Goal: Task Accomplishment & Management: Complete application form

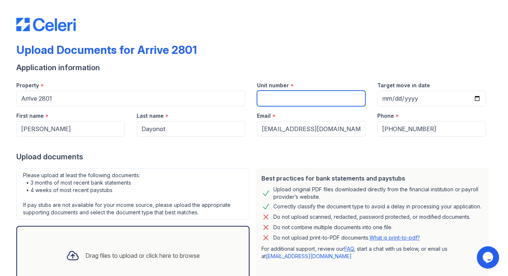
click at [351, 96] on input "Unit number" at bounding box center [311, 99] width 109 height 16
type input "906"
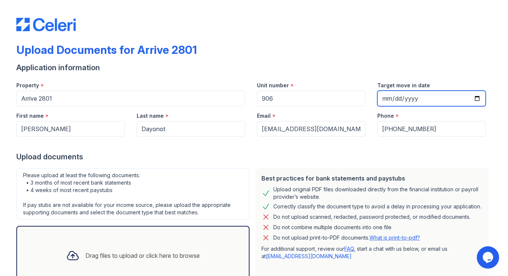
click at [475, 97] on input "Target move in date" at bounding box center [432, 99] width 109 height 16
type input "[DATE]"
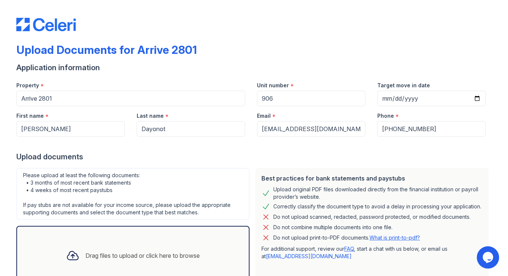
click at [438, 157] on div "Upload documents" at bounding box center [254, 157] width 476 height 10
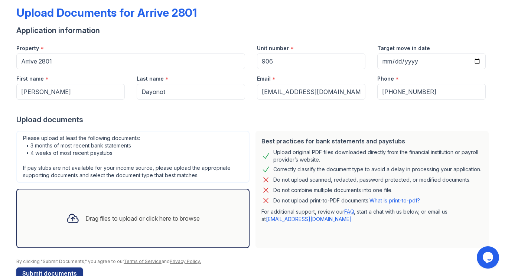
scroll to position [55, 0]
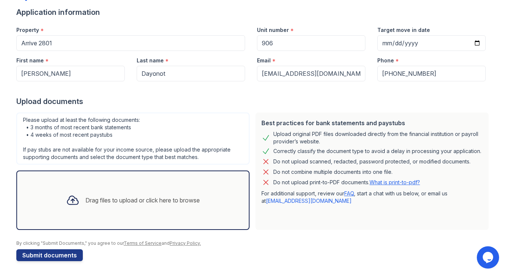
click at [103, 201] on div "Drag files to upload or click here to browse" at bounding box center [142, 200] width 114 height 9
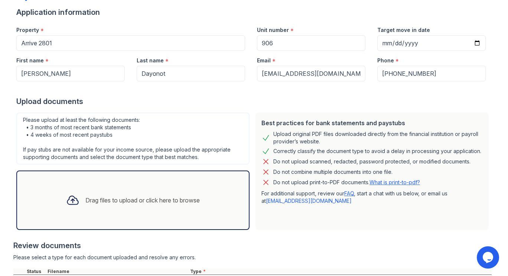
scroll to position [166, 0]
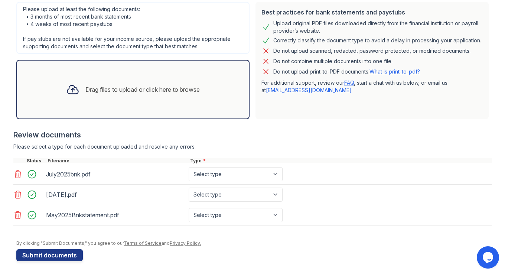
click at [79, 91] on div "Drag files to upload or click here to browse" at bounding box center [133, 89] width 146 height 25
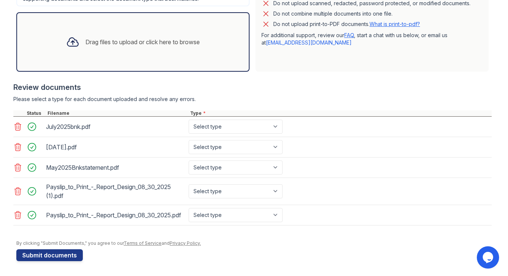
scroll to position [220, 0]
click at [263, 120] on select "Select type Paystub Bank Statement Offer Letter Tax Documents Benefit Award Let…" at bounding box center [236, 127] width 94 height 14
select select "bank_statement"
click at [189, 120] on select "Select type Paystub Bank Statement Offer Letter Tax Documents Benefit Award Let…" at bounding box center [236, 127] width 94 height 14
click at [240, 142] on select "Select type Paystub Bank Statement Offer Letter Tax Documents Benefit Award Let…" at bounding box center [236, 147] width 94 height 14
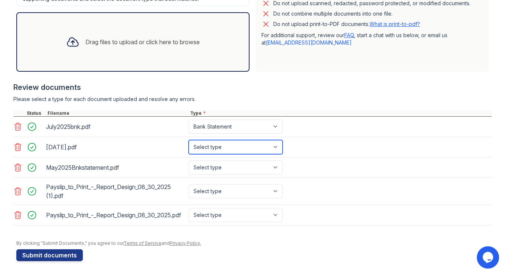
select select "bank_statement"
click at [189, 140] on select "Select type Paystub Bank Statement Offer Letter Tax Documents Benefit Award Let…" at bounding box center [236, 147] width 94 height 14
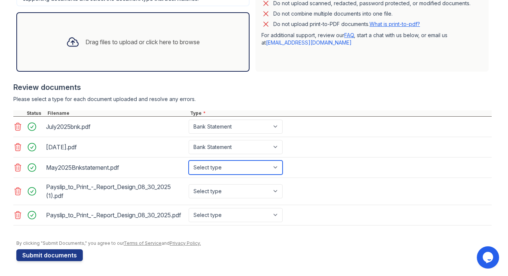
click at [232, 161] on select "Select type Paystub Bank Statement Offer Letter Tax Documents Benefit Award Let…" at bounding box center [236, 168] width 94 height 14
select select "bank_statement"
click at [189, 161] on select "Select type Paystub Bank Statement Offer Letter Tax Documents Benefit Award Let…" at bounding box center [236, 168] width 94 height 14
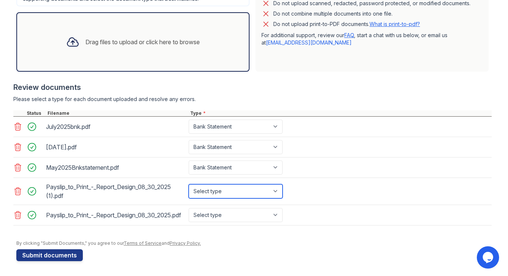
click at [226, 185] on select "Select type Paystub Bank Statement Offer Letter Tax Documents Benefit Award Let…" at bounding box center [236, 191] width 94 height 14
select select "paystub"
click at [189, 184] on select "Select type Paystub Bank Statement Offer Letter Tax Documents Benefit Award Let…" at bounding box center [236, 191] width 94 height 14
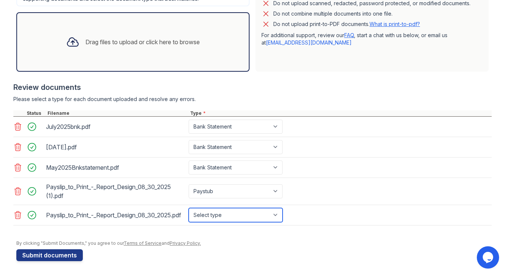
click at [218, 208] on select "Select type Paystub Bank Statement Offer Letter Tax Documents Benefit Award Let…" at bounding box center [236, 215] width 94 height 14
select select "paystub"
click at [189, 208] on select "Select type Paystub Bank Statement Offer Letter Tax Documents Benefit Award Let…" at bounding box center [236, 215] width 94 height 14
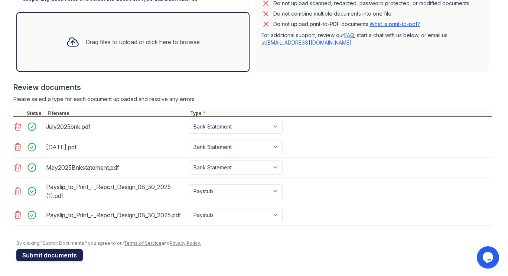
click at [56, 253] on button "Submit documents" at bounding box center [49, 255] width 67 height 12
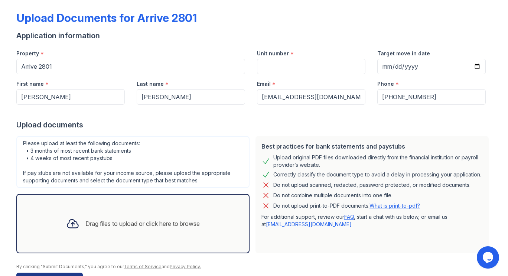
scroll to position [55, 0]
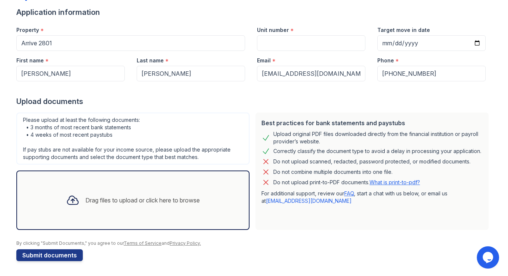
click at [93, 194] on div "Drag files to upload or click here to browse" at bounding box center [133, 200] width 146 height 25
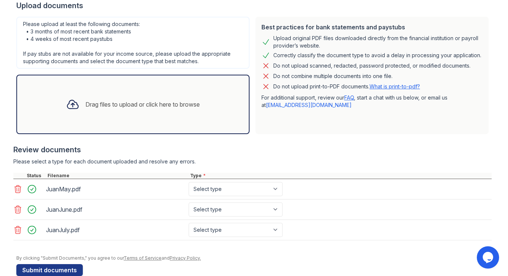
scroll to position [166, 0]
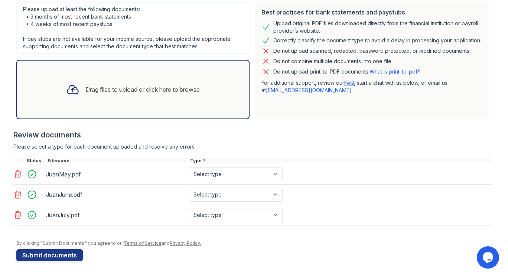
click at [124, 92] on div "Drag files to upload or click here to browse" at bounding box center [142, 89] width 114 height 9
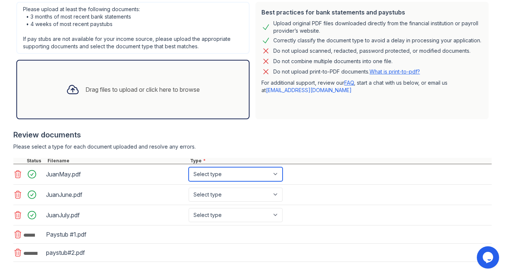
click at [239, 176] on select "Select type Paystub Bank Statement Offer Letter Tax Documents Benefit Award Let…" at bounding box center [236, 174] width 94 height 14
select select "paystub"
click at [189, 167] on select "Select type Paystub Bank Statement Offer Letter Tax Documents Benefit Award Let…" at bounding box center [236, 174] width 94 height 14
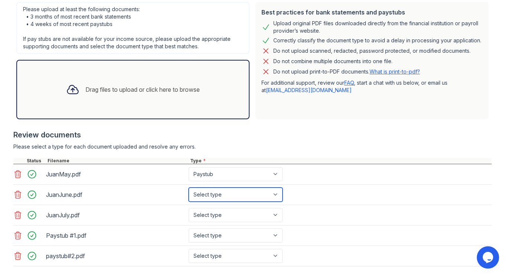
click at [237, 191] on select "Select type Paystub Bank Statement Offer Letter Tax Documents Benefit Award Let…" at bounding box center [236, 195] width 94 height 14
select select "bank_statement"
click at [189, 188] on select "Select type Paystub Bank Statement Offer Letter Tax Documents Benefit Award Let…" at bounding box center [236, 195] width 94 height 14
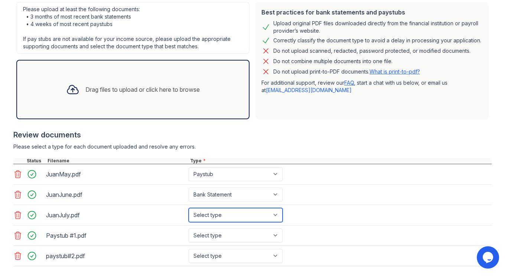
click at [220, 213] on select "Select type Paystub Bank Statement Offer Letter Tax Documents Benefit Award Let…" at bounding box center [236, 215] width 94 height 14
select select "bank_statement"
click at [189, 208] on select "Select type Paystub Bank Statement Offer Letter Tax Documents Benefit Award Let…" at bounding box center [236, 215] width 94 height 14
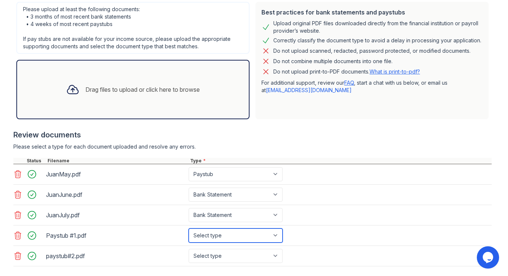
click at [225, 231] on select "Select type Paystub Bank Statement Offer Letter Tax Documents Benefit Award Let…" at bounding box center [236, 236] width 94 height 14
drag, startPoint x: 351, startPoint y: 215, endPoint x: 347, endPoint y: 210, distance: 6.2
click at [350, 215] on div "JuanJuly.pdf Select type Paystub Bank Statement Offer Letter Tax Documents Bene…" at bounding box center [252, 215] width 479 height 20
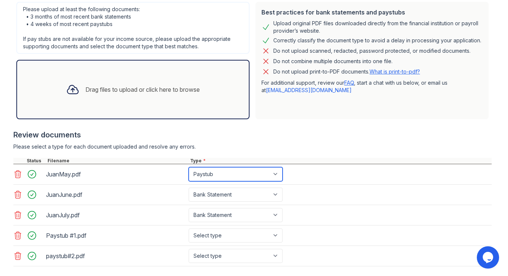
click at [247, 177] on select "Select type Paystub Bank Statement Offer Letter Tax Documents Benefit Award Let…" at bounding box center [236, 174] width 94 height 14
select select "bank_statement"
click at [189, 167] on select "Select type Paystub Bank Statement Offer Letter Tax Documents Benefit Award Let…" at bounding box center [236, 174] width 94 height 14
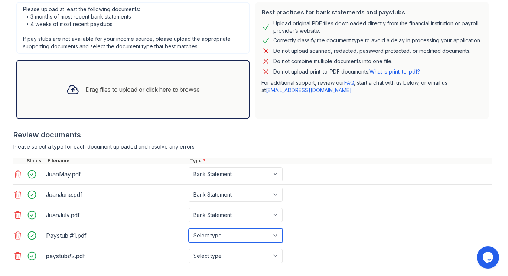
drag, startPoint x: 245, startPoint y: 234, endPoint x: 245, endPoint y: 229, distance: 4.8
click at [245, 234] on select "Select type Paystub Bank Statement Offer Letter Tax Documents Benefit Award Let…" at bounding box center [236, 236] width 94 height 14
select select "paystub"
click at [189, 229] on select "Select type Paystub Bank Statement Offer Letter Tax Documents Benefit Award Let…" at bounding box center [236, 236] width 94 height 14
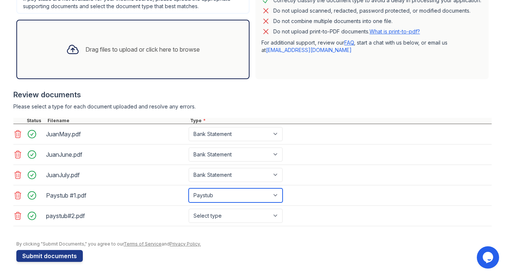
scroll to position [207, 0]
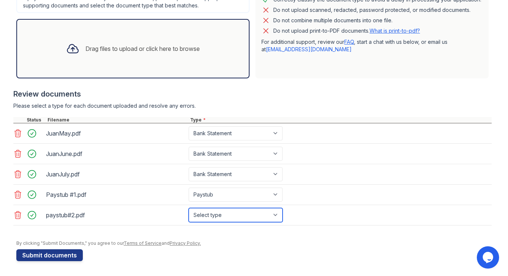
click at [227, 213] on select "Select type Paystub Bank Statement Offer Letter Tax Documents Benefit Award Let…" at bounding box center [236, 215] width 94 height 14
select select "paystub"
click at [189, 208] on select "Select type Paystub Bank Statement Offer Letter Tax Documents Benefit Award Let…" at bounding box center [236, 215] width 94 height 14
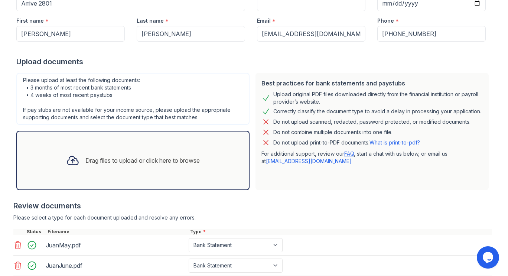
scroll to position [21, 0]
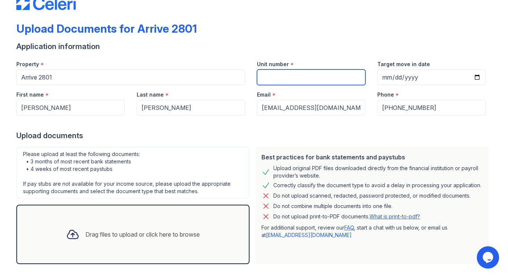
click at [300, 80] on input "Unit number" at bounding box center [311, 77] width 109 height 16
type input "906"
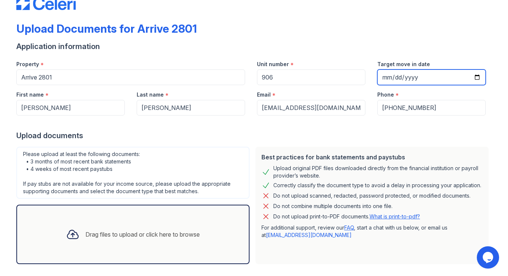
click at [428, 77] on input "Target move in date" at bounding box center [432, 77] width 109 height 16
click at [475, 78] on input "Target move in date" at bounding box center [432, 77] width 109 height 16
type input "[DATE]"
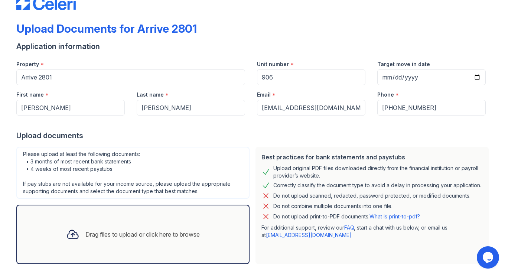
click at [421, 143] on form "Application information Property * Arrive 2801 Unit number * 906 Target move in…" at bounding box center [254, 244] width 476 height 406
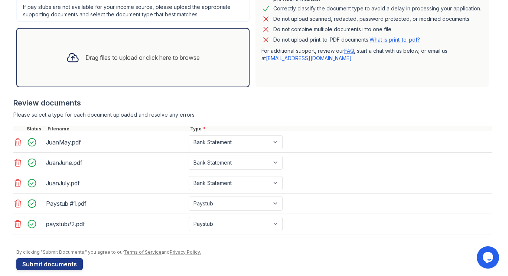
scroll to position [207, 0]
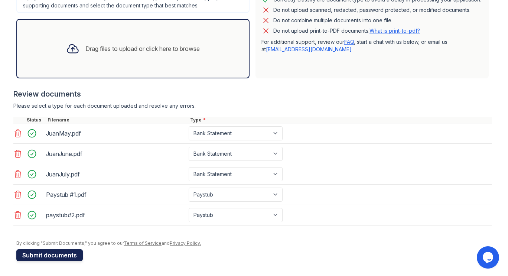
click at [48, 258] on button "Submit documents" at bounding box center [49, 255] width 67 height 12
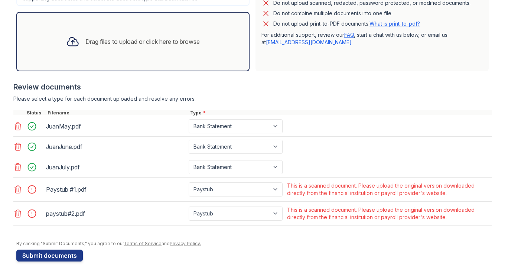
scroll to position [235, 0]
click at [14, 189] on icon at bounding box center [17, 189] width 9 height 9
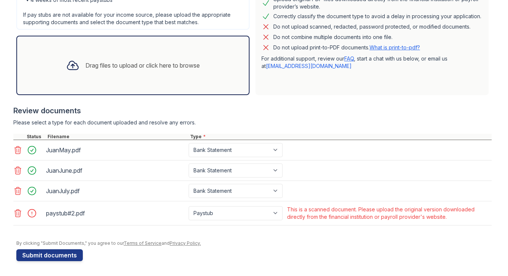
scroll to position [211, 0]
click at [13, 212] on icon at bounding box center [17, 213] width 9 height 9
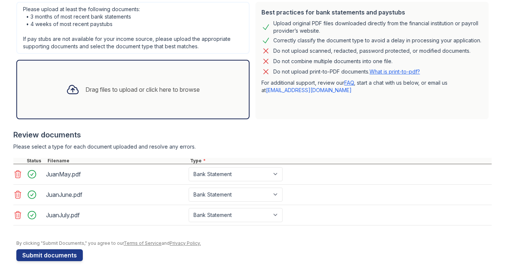
click at [98, 93] on div "Drag files to upload or click here to browse" at bounding box center [142, 89] width 114 height 9
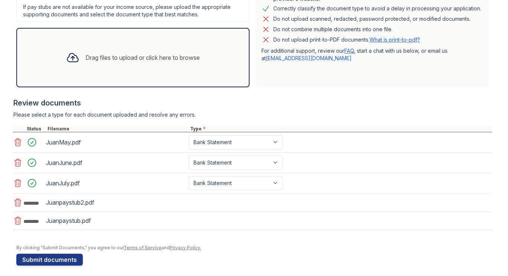
scroll to position [223, 0]
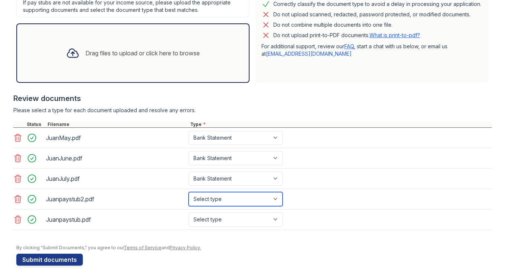
click at [249, 201] on select "Select type Paystub Bank Statement Offer Letter Tax Documents Benefit Award Let…" at bounding box center [236, 199] width 94 height 14
select select "paystub"
click at [189, 192] on select "Select type Paystub Bank Statement Offer Letter Tax Documents Benefit Award Let…" at bounding box center [236, 199] width 94 height 14
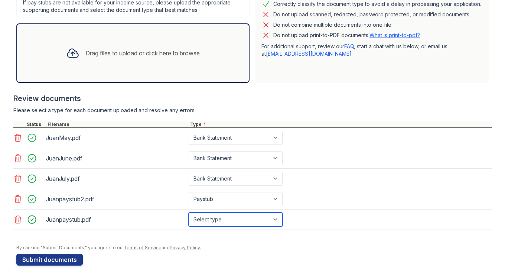
drag, startPoint x: 242, startPoint y: 220, endPoint x: 243, endPoint y: 215, distance: 4.8
click at [242, 220] on select "Select type Paystub Bank Statement Offer Letter Tax Documents Benefit Award Let…" at bounding box center [236, 220] width 94 height 14
select select "paystub"
click at [189, 213] on select "Select type Paystub Bank Statement Offer Letter Tax Documents Benefit Award Let…" at bounding box center [236, 220] width 94 height 14
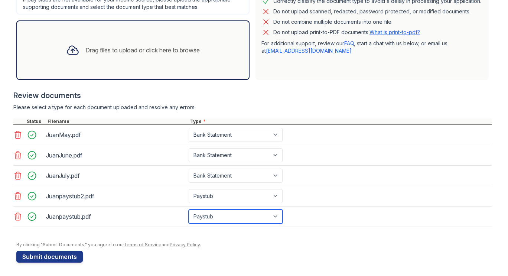
scroll to position [228, 0]
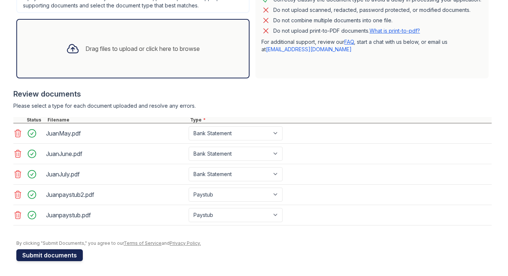
click at [51, 252] on button "Submit documents" at bounding box center [49, 255] width 67 height 12
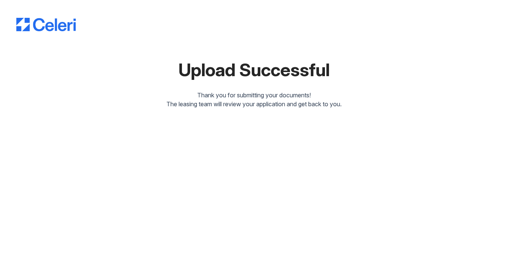
click at [508, 173] on div "Upload Successful Thank you for submitting your documents! The leasing team wil…" at bounding box center [254, 138] width 508 height 276
